Goal: Task Accomplishment & Management: Manage account settings

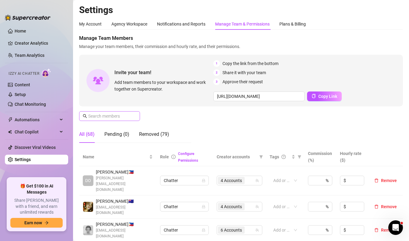
click at [134, 116] on span at bounding box center [135, 116] width 4 height 7
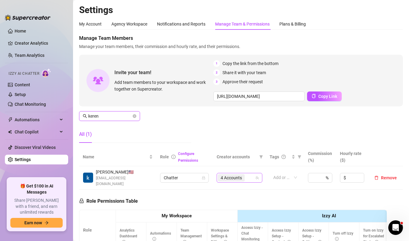
click at [220, 174] on span "4 Accounts" at bounding box center [230, 177] width 21 height 7
type input "keren"
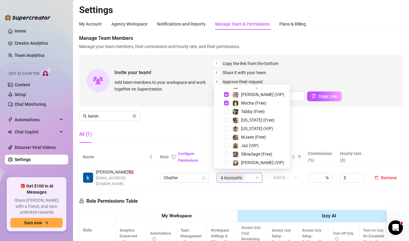
scroll to position [91, 0]
click at [228, 120] on span "Select tree node" at bounding box center [226, 119] width 5 height 5
click at [224, 130] on div "Georgia (VIP)" at bounding box center [251, 127] width 73 height 7
click at [225, 129] on span "Select tree node" at bounding box center [226, 128] width 5 height 5
click at [193, 125] on div "Manage Team Members Manage your team members, their commission and hourly rate,…" at bounding box center [240, 91] width 323 height 113
